Goal: Information Seeking & Learning: Learn about a topic

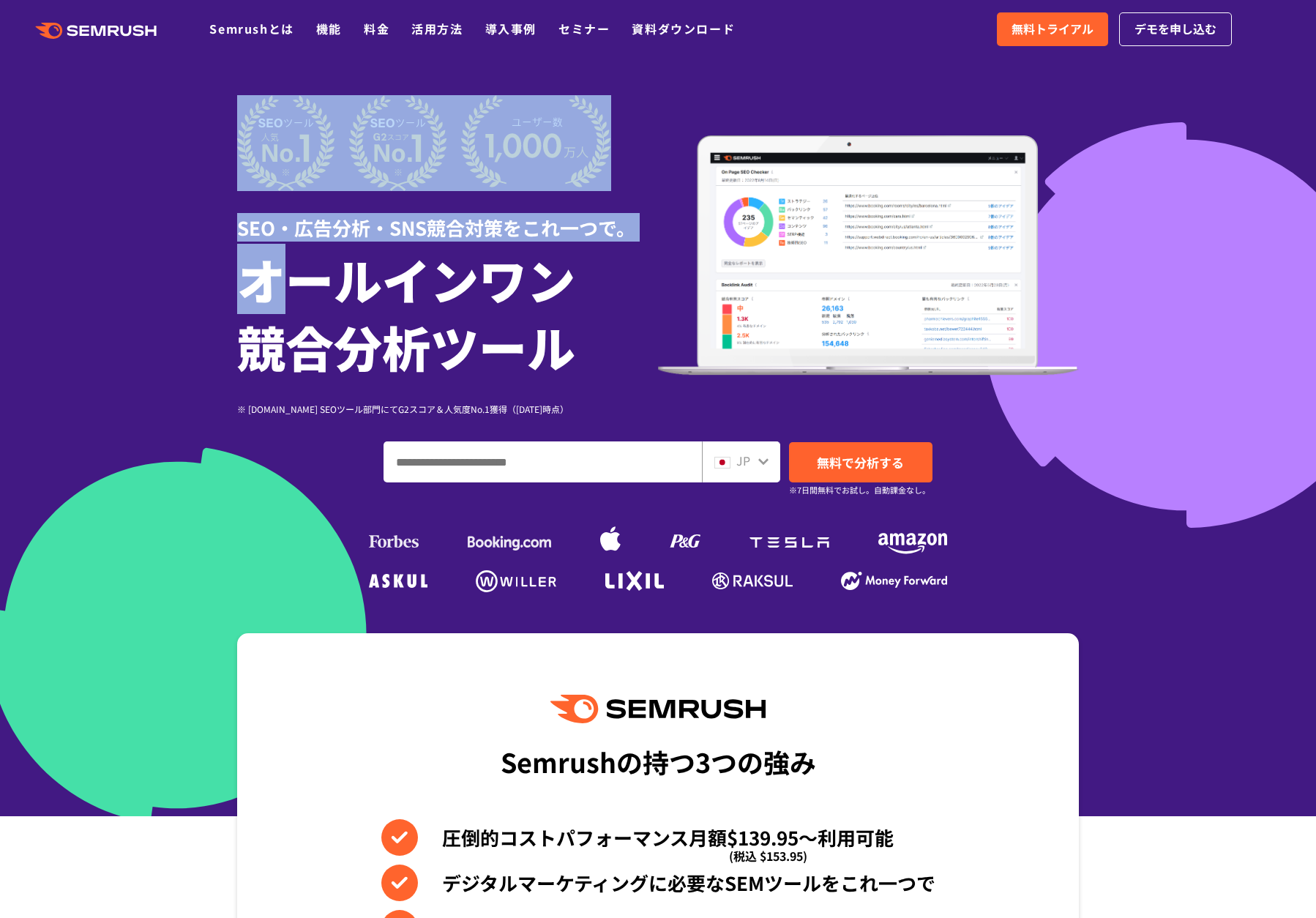
drag, startPoint x: 325, startPoint y: 292, endPoint x: 179, endPoint y: 192, distance: 177.0
click at [182, 194] on section "SEO・広告分析・SNS競合対策をこれ一つで。 オールインワン 競合分析ツール ※ [DOMAIN_NAME] SEOツール部門にてG2スコア＆人気度No.1…" at bounding box center [658, 408] width 1316 height 816
click at [166, 172] on div at bounding box center [658, 408] width 1316 height 816
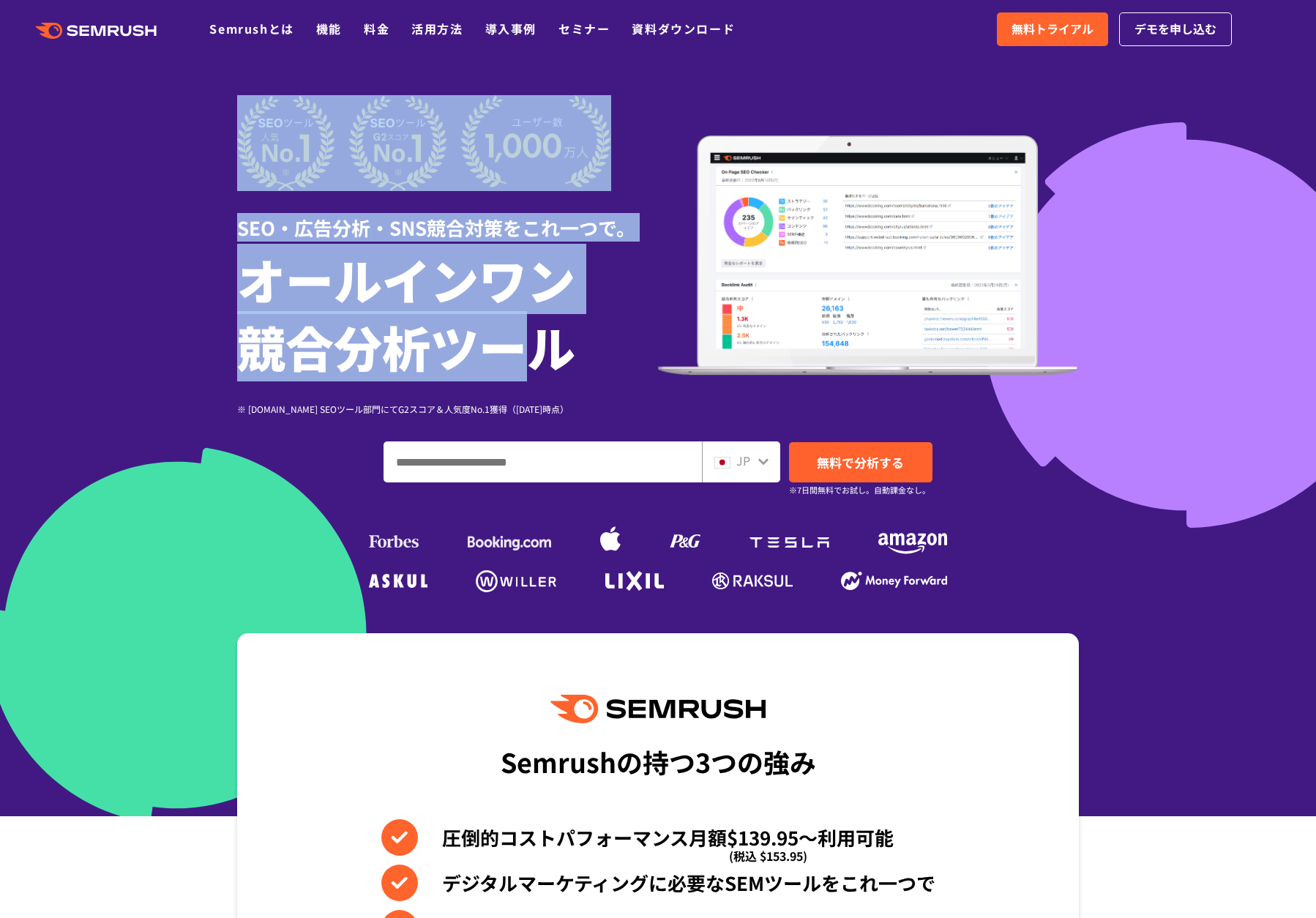
drag, startPoint x: 145, startPoint y: 176, endPoint x: 505, endPoint y: 338, distance: 394.8
click at [505, 338] on section "SEO・広告分析・SNS競合対策をこれ一つで。 オールインワン 競合分析ツール ※ [DOMAIN_NAME] SEOツール部門にてG2スコア＆人気度No.1…" at bounding box center [658, 408] width 1316 height 816
click at [505, 338] on h1 "オールインワン 競合分析ツール" at bounding box center [447, 312] width 421 height 134
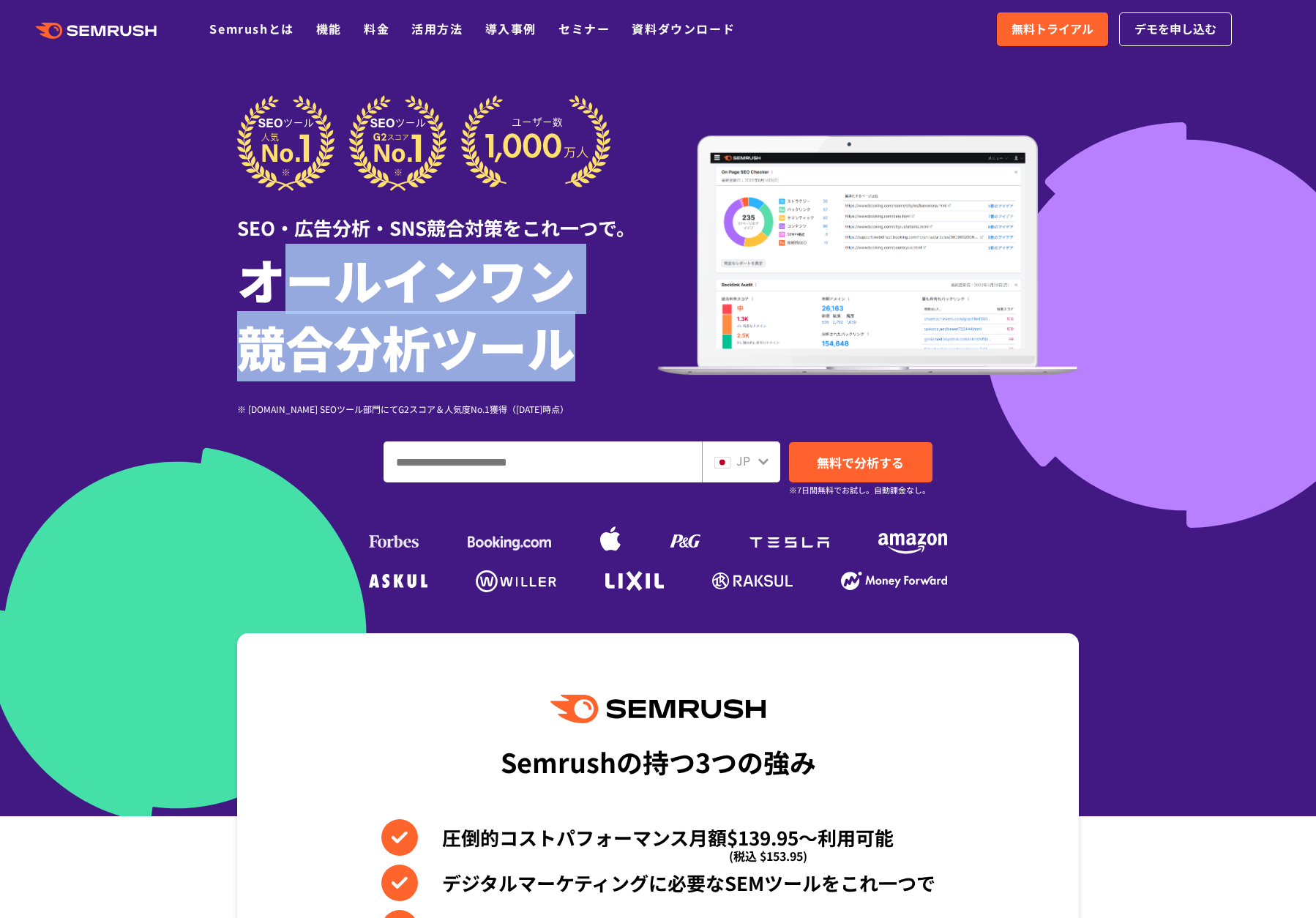
drag, startPoint x: 650, startPoint y: 347, endPoint x: 279, endPoint y: 305, distance: 373.4
click at [279, 305] on h1 "オールインワン 競合分析ツール" at bounding box center [447, 312] width 421 height 134
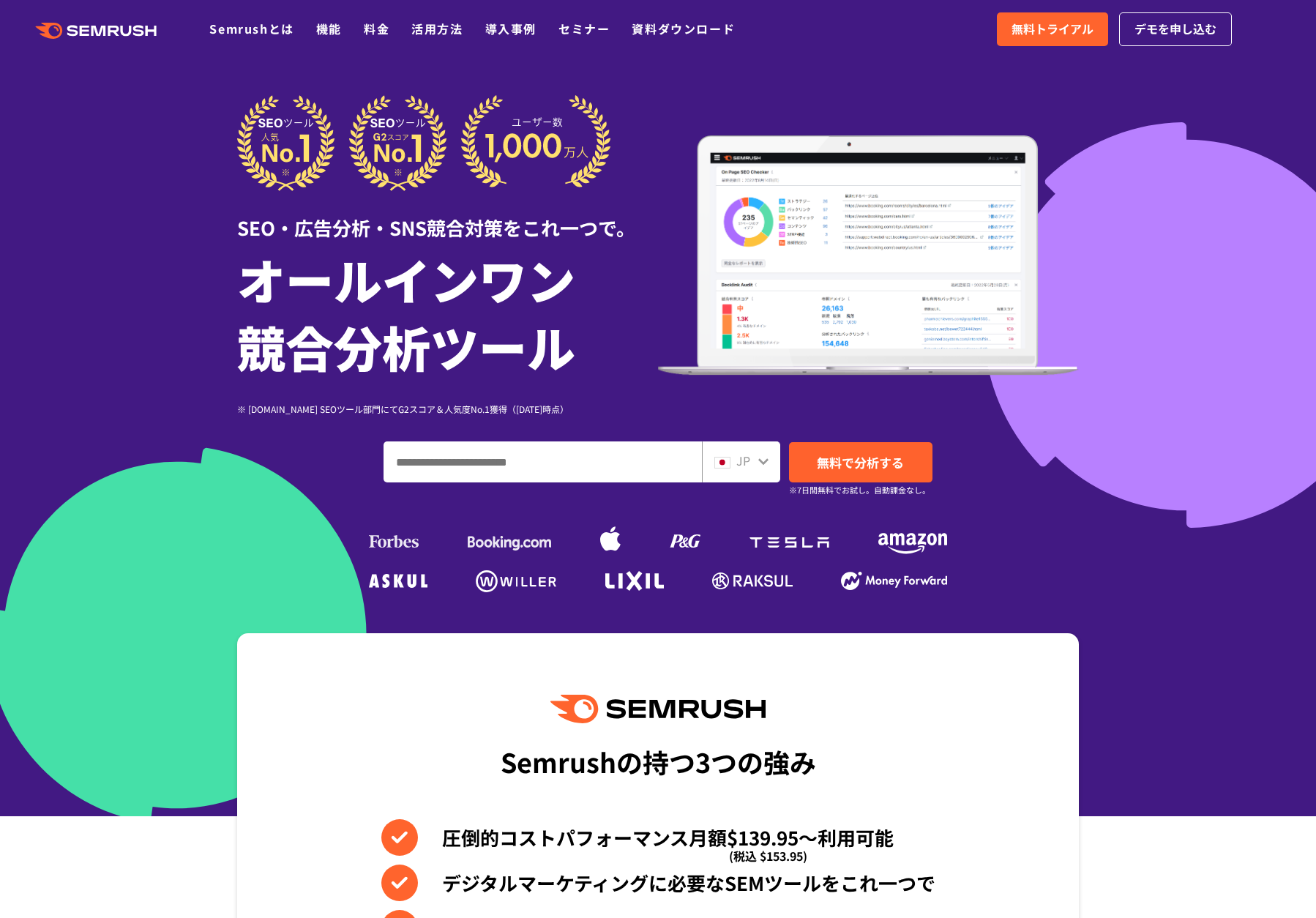
drag, startPoint x: 279, startPoint y: 305, endPoint x: 272, endPoint y: 268, distance: 37.7
click at [279, 307] on h1 "オールインワン 競合分析ツール" at bounding box center [447, 312] width 421 height 134
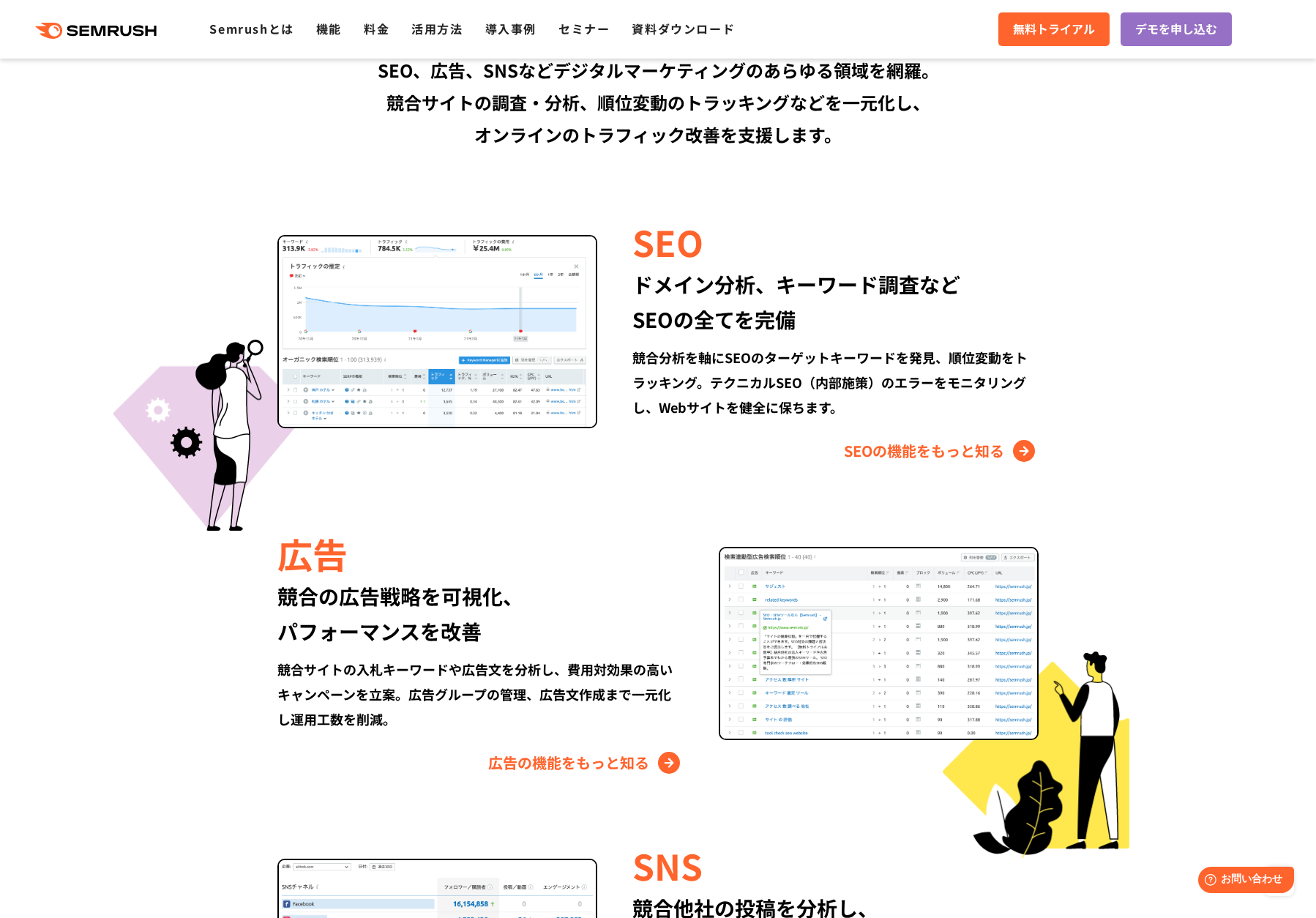
scroll to position [1252, 0]
drag, startPoint x: 889, startPoint y: 283, endPoint x: 1016, endPoint y: 309, distance: 129.6
click at [1017, 309] on div "ドメイン分析、キーワード調査など SEOの全てを完備" at bounding box center [835, 301] width 406 height 70
click at [1011, 308] on div "ドメイン分析、キーワード調査など SEOの全てを完備" at bounding box center [835, 301] width 406 height 70
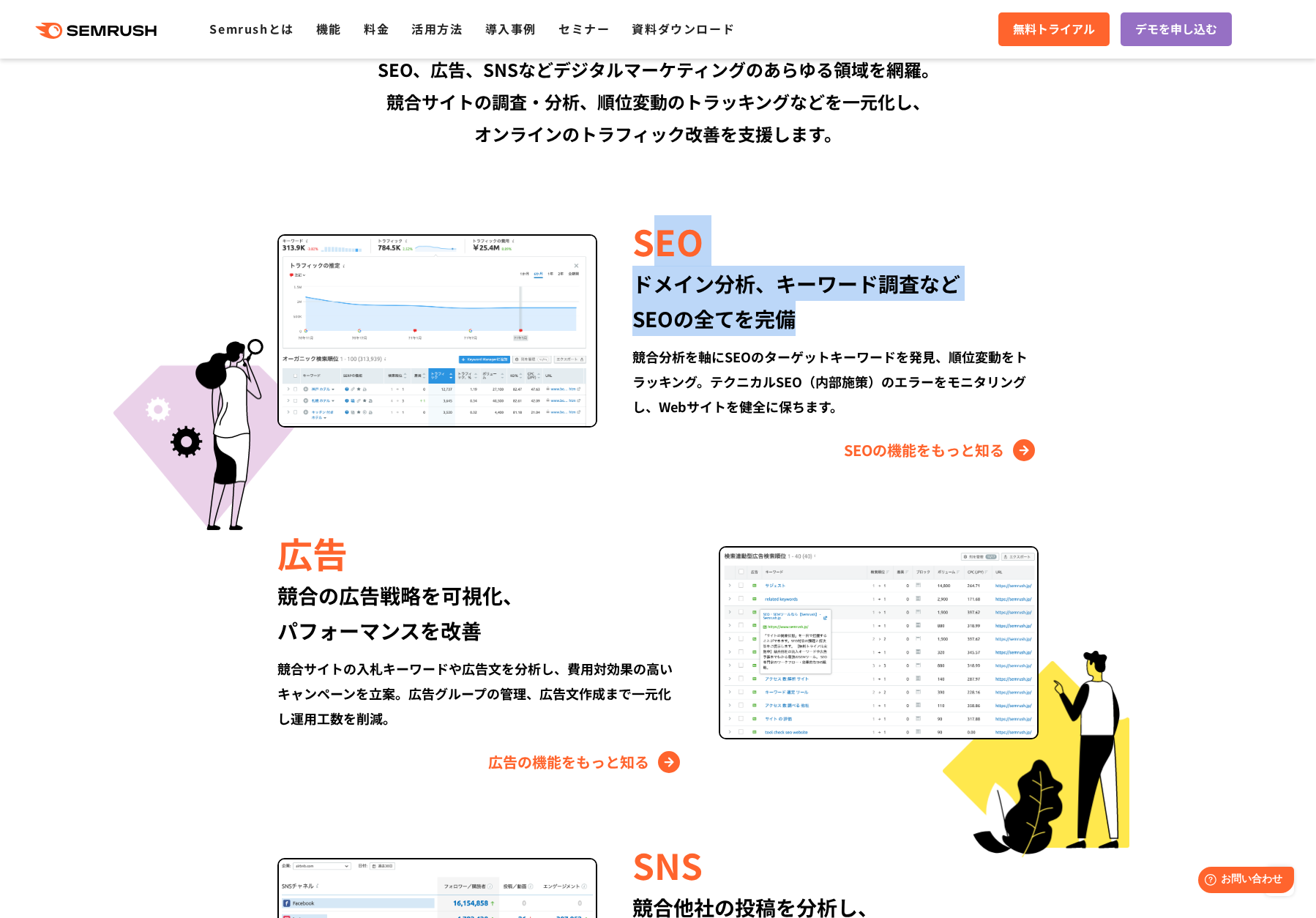
drag, startPoint x: 825, startPoint y: 314, endPoint x: 657, endPoint y: 226, distance: 189.7
click at [657, 226] on div "SEO ドメイン分析、キーワード調査など SEOの全てを完備 競合分析を軸にSEOのターゲットキーワードを発見、順位変動をトラッキング。テクニカルSEO（内部…" at bounding box center [817, 339] width 441 height 246
click at [657, 226] on div "SEO" at bounding box center [835, 241] width 406 height 50
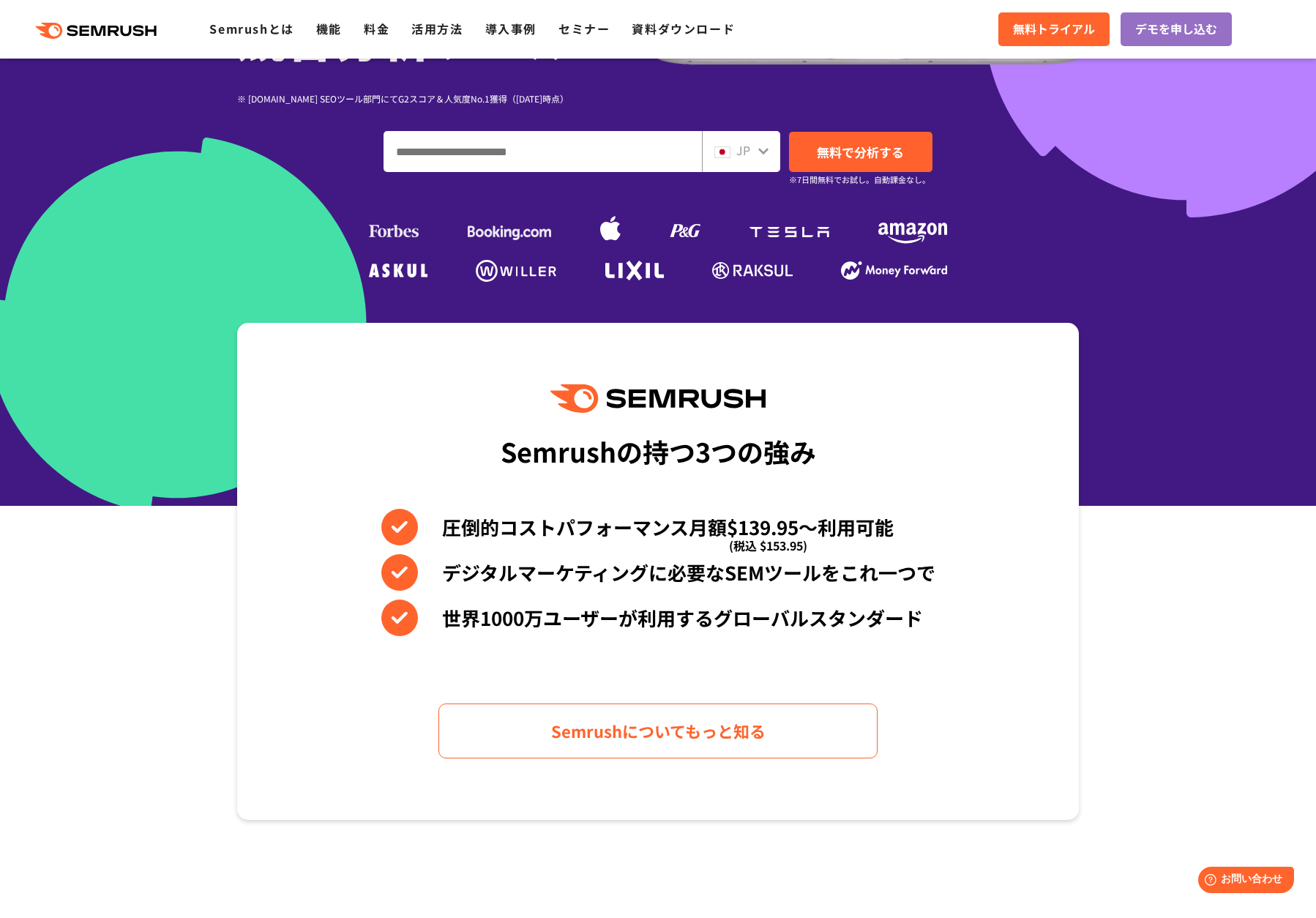
scroll to position [0, 0]
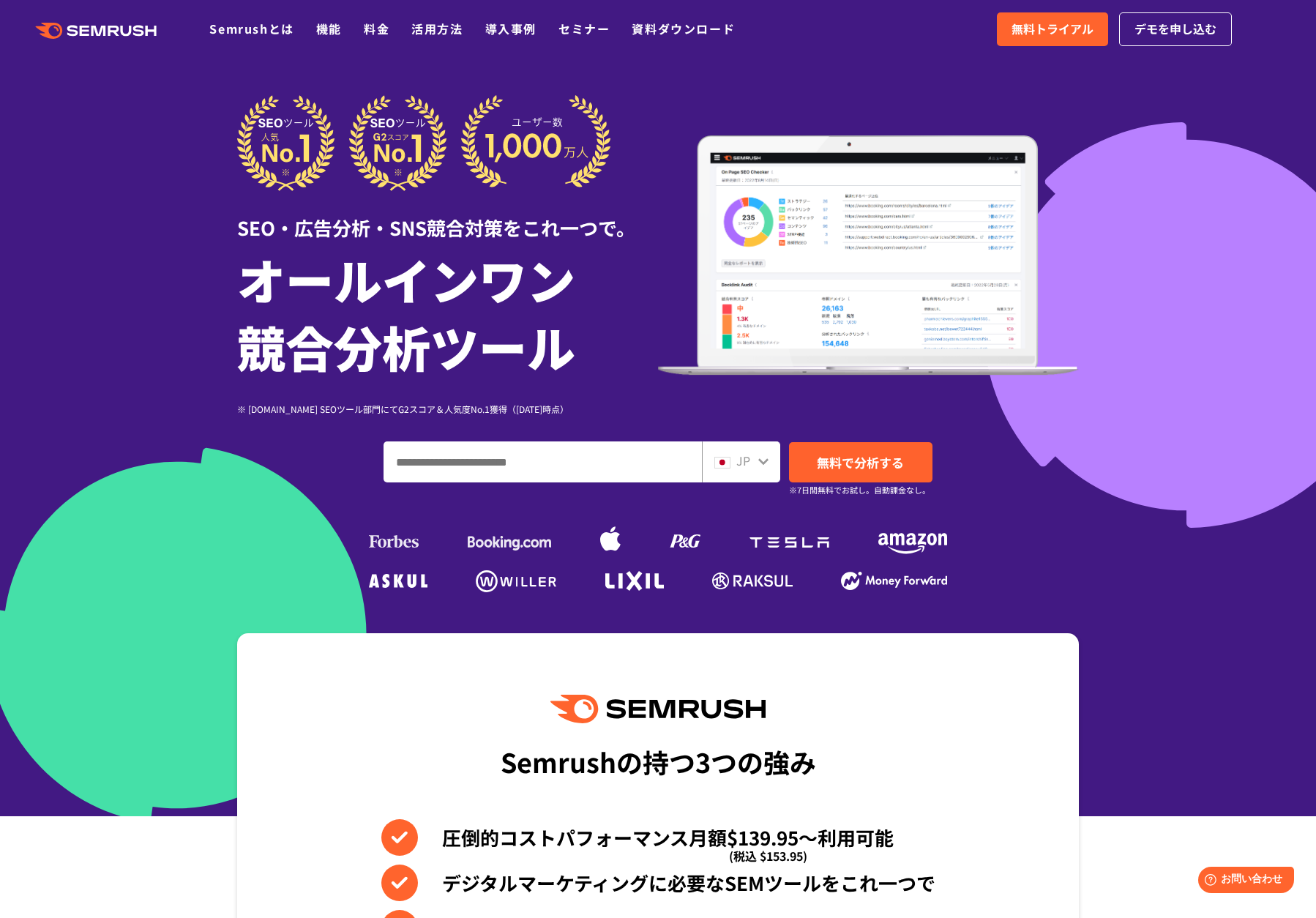
click at [357, 23] on ul "Semrushとは 機能 料金 活用方法 導入事例 セミナー 資料ダウンロード" at bounding box center [483, 29] width 547 height 19
click at [378, 25] on link "料金" at bounding box center [376, 28] width 26 height 18
